Goal: Check status: Check status

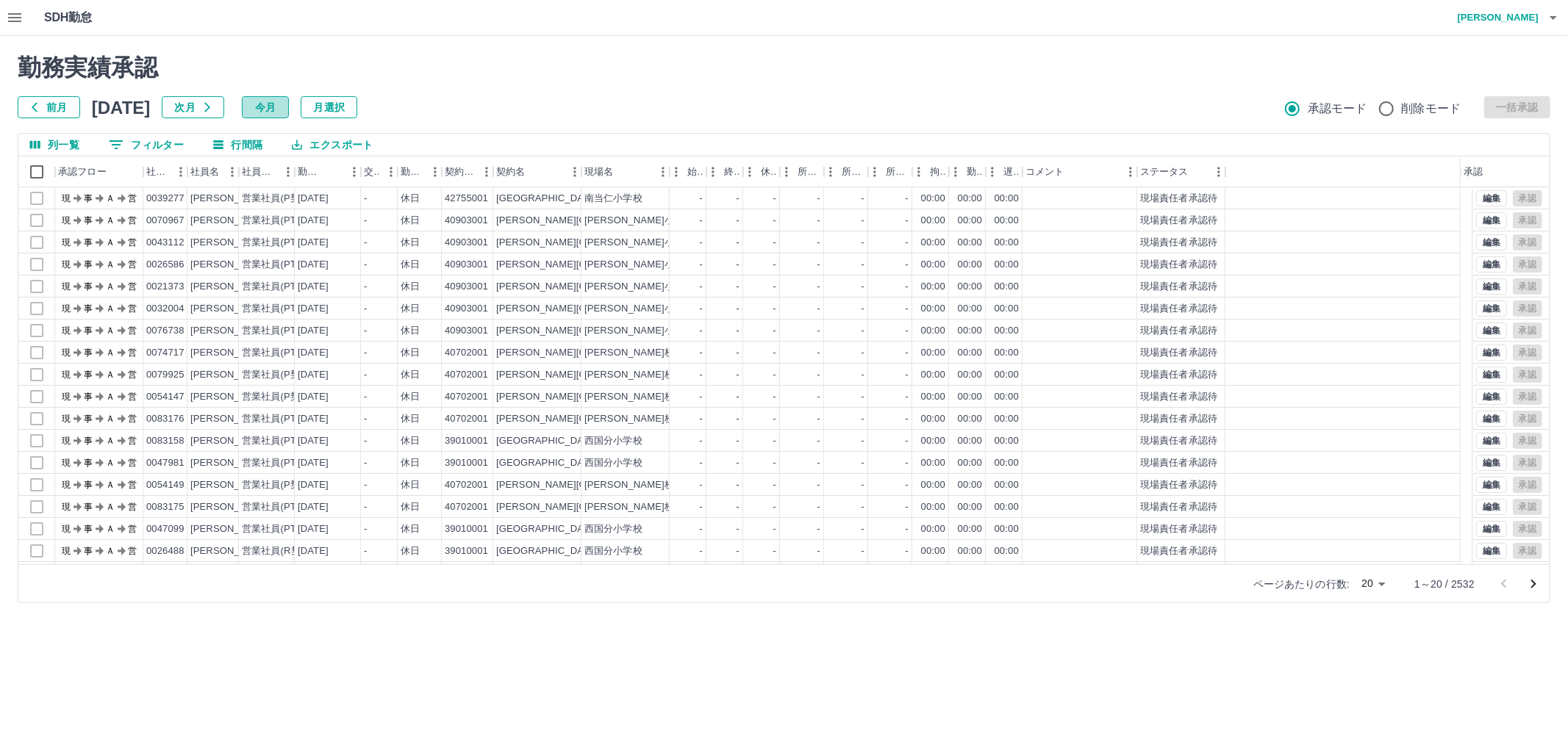
click at [289, 105] on button "今月" at bounding box center [265, 108] width 47 height 22
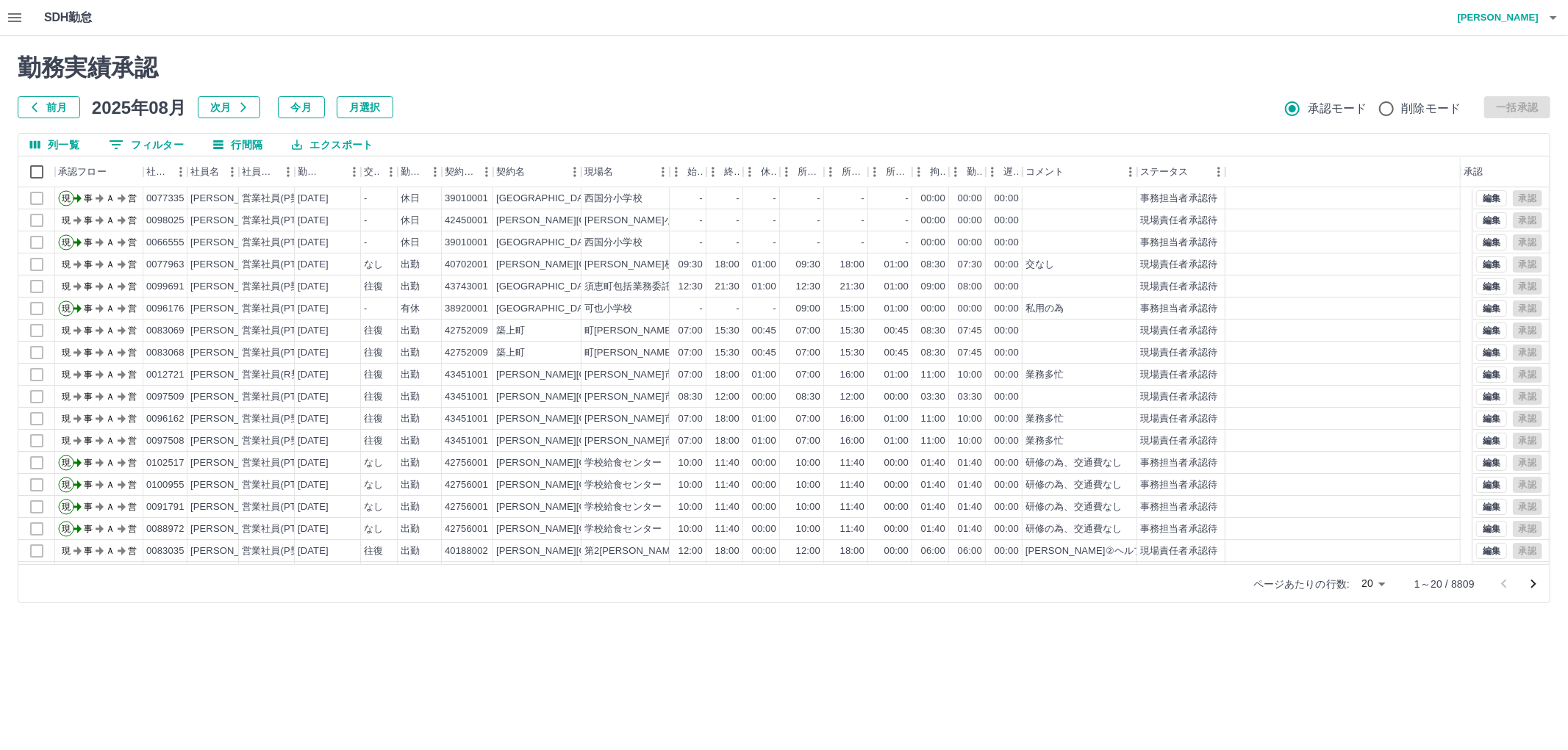
click at [160, 147] on button "0 フィルター" at bounding box center [146, 145] width 99 height 22
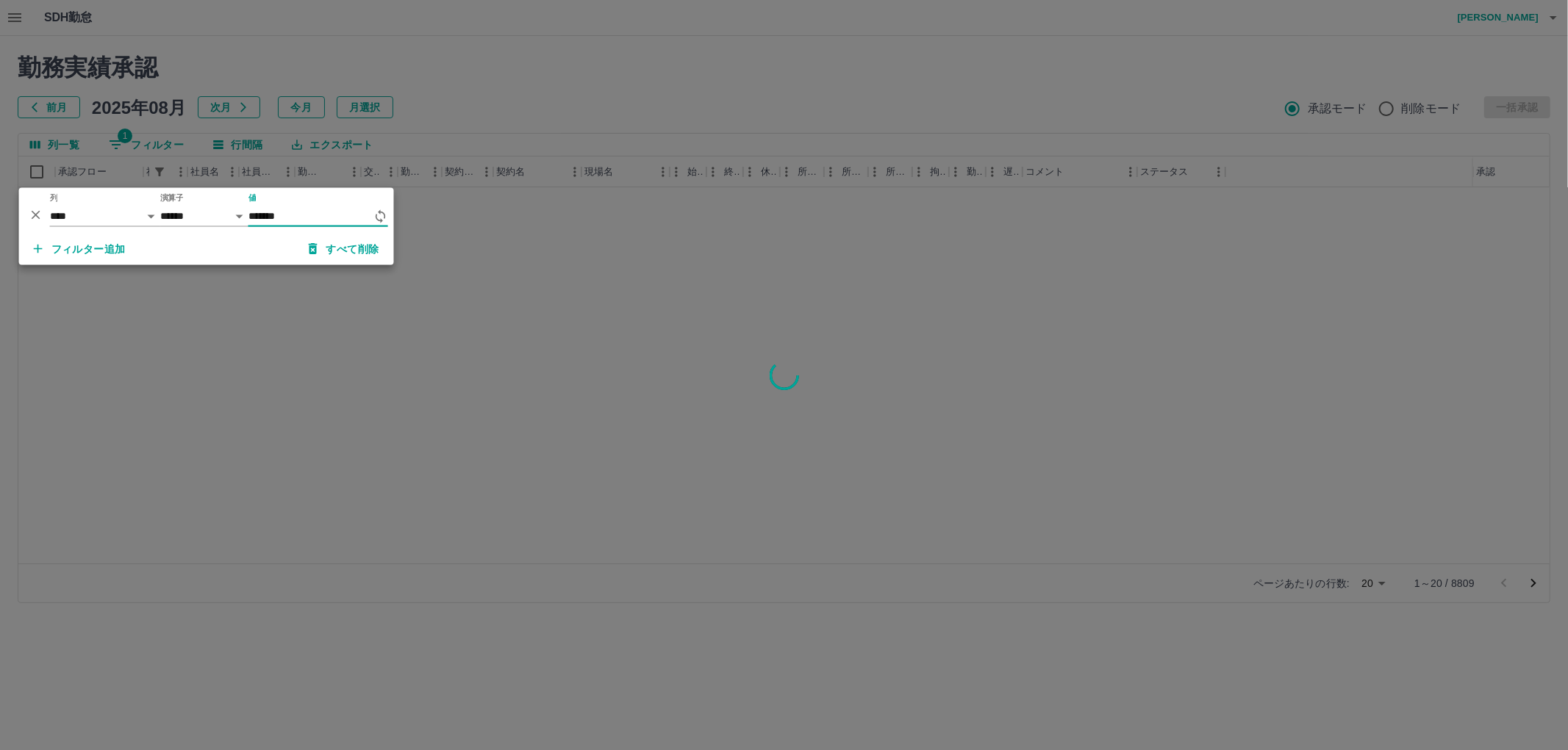
type input "*******"
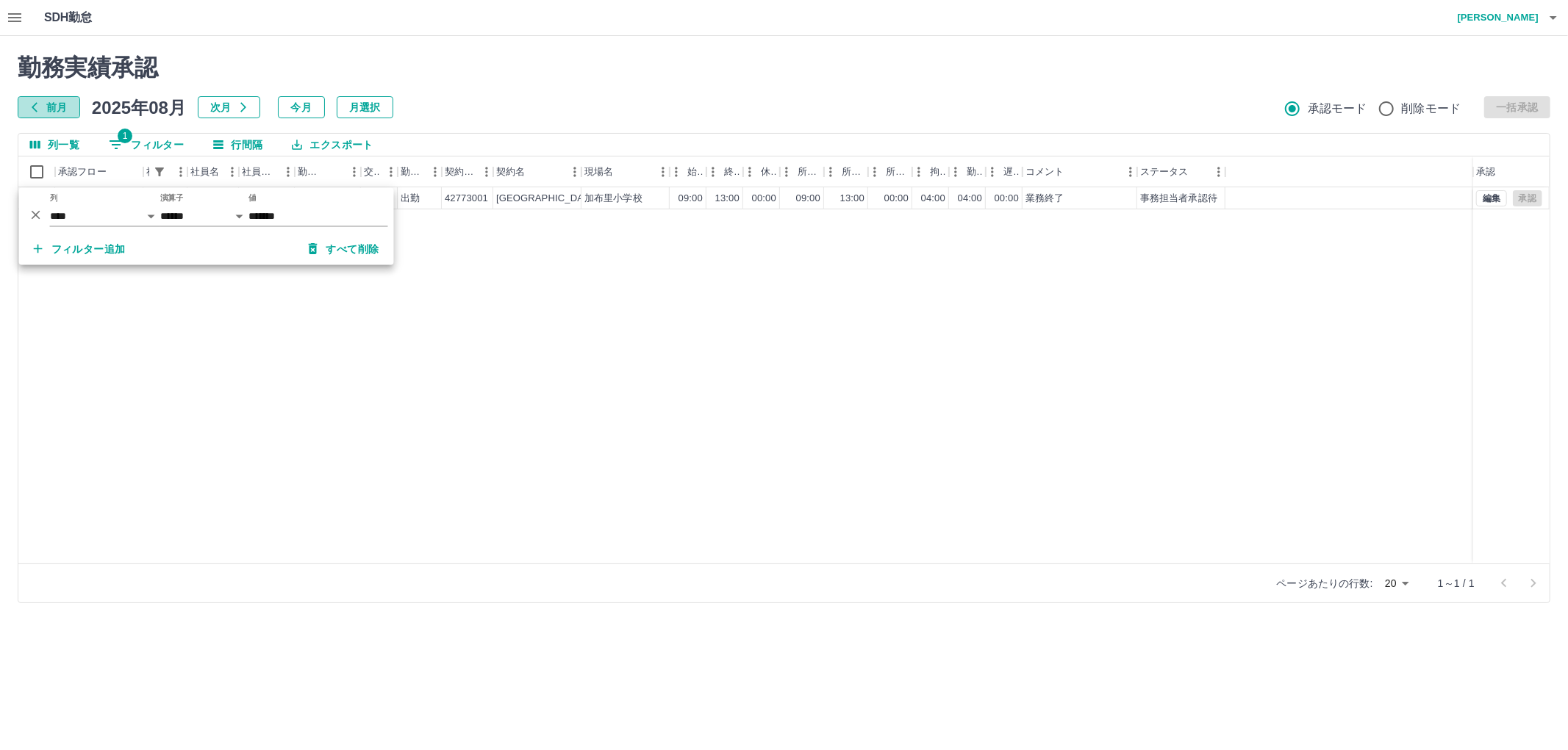
click at [42, 99] on button "前月" at bounding box center [49, 108] width 62 height 22
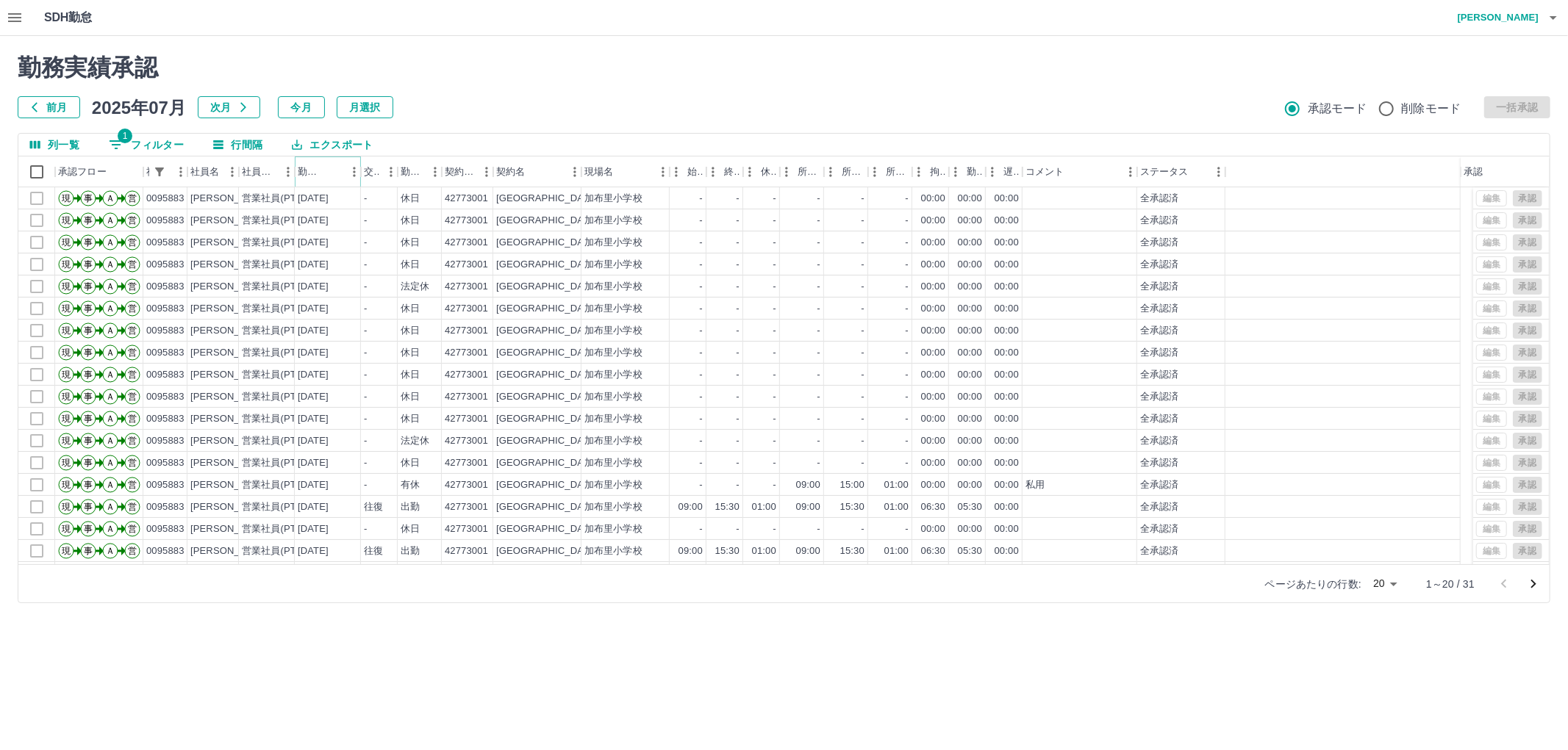
click at [332, 172] on icon "ソート" at bounding box center [333, 172] width 13 height 13
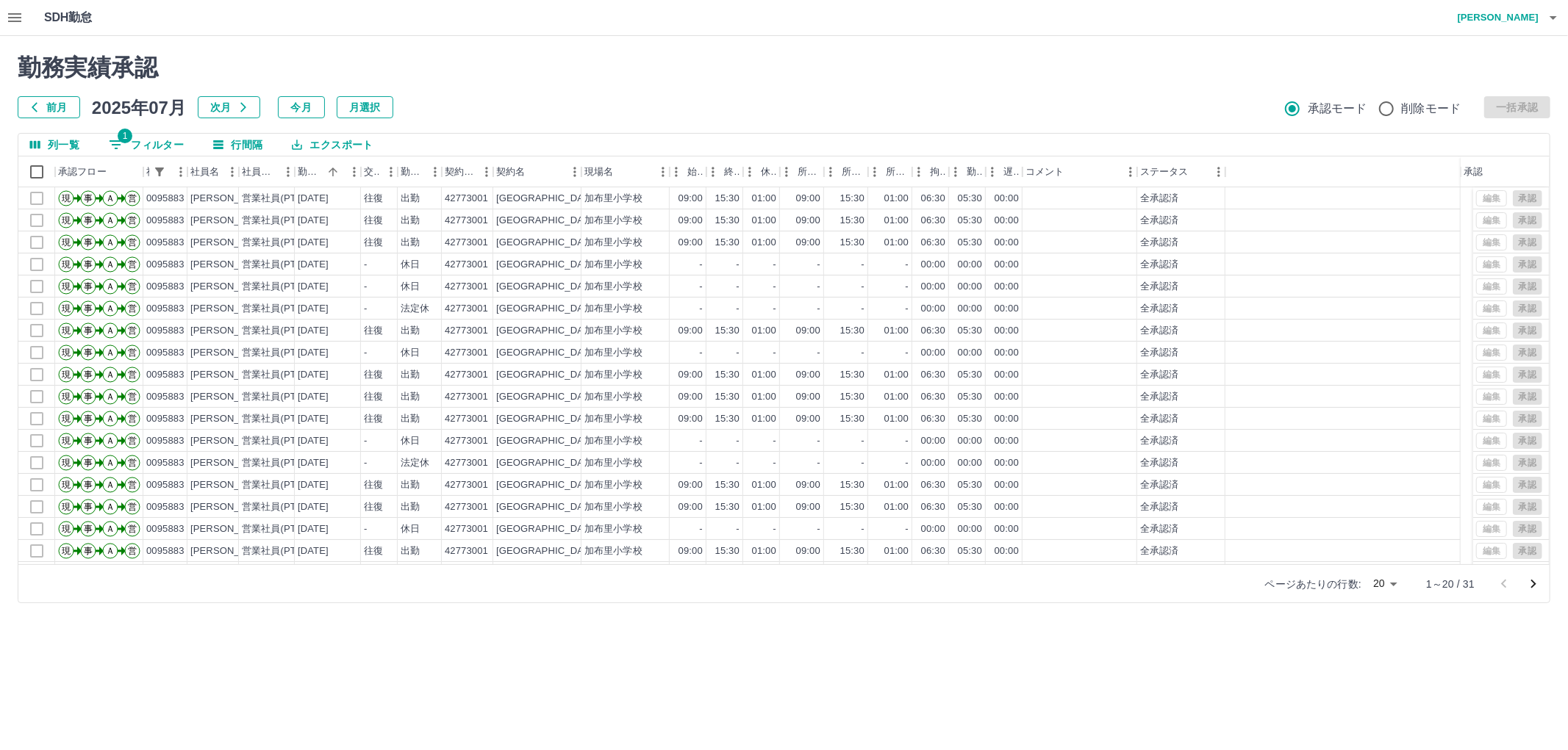
click at [341, 621] on html "SDH勤怠 [PERSON_NAME] 勤務実績承認 前月 [DATE] 次月 今月 月選択 承認モード 削除モード 一括承認 列一覧 1 フィルター 行間隔…" at bounding box center [784, 310] width 1568 height 621
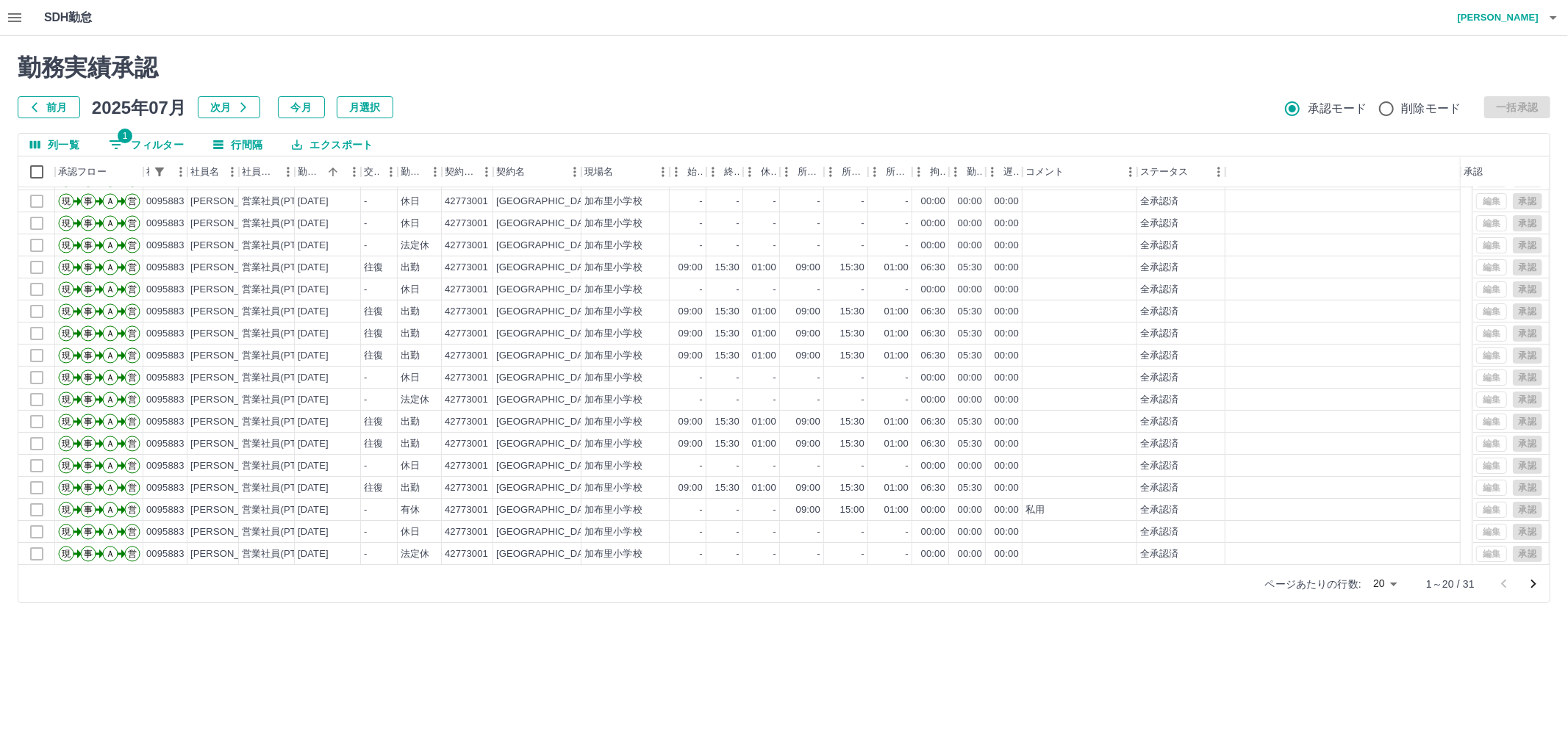
drag, startPoint x: 284, startPoint y: 659, endPoint x: 294, endPoint y: 657, distance: 10.2
click at [285, 621] on html "SDH勤怠 [PERSON_NAME] 勤務実績承認 前月 [DATE] 次月 今月 月選択 承認モード 削除モード 一括承認 列一覧 1 フィルター 行間隔…" at bounding box center [784, 310] width 1568 height 621
